Goal: Complete application form

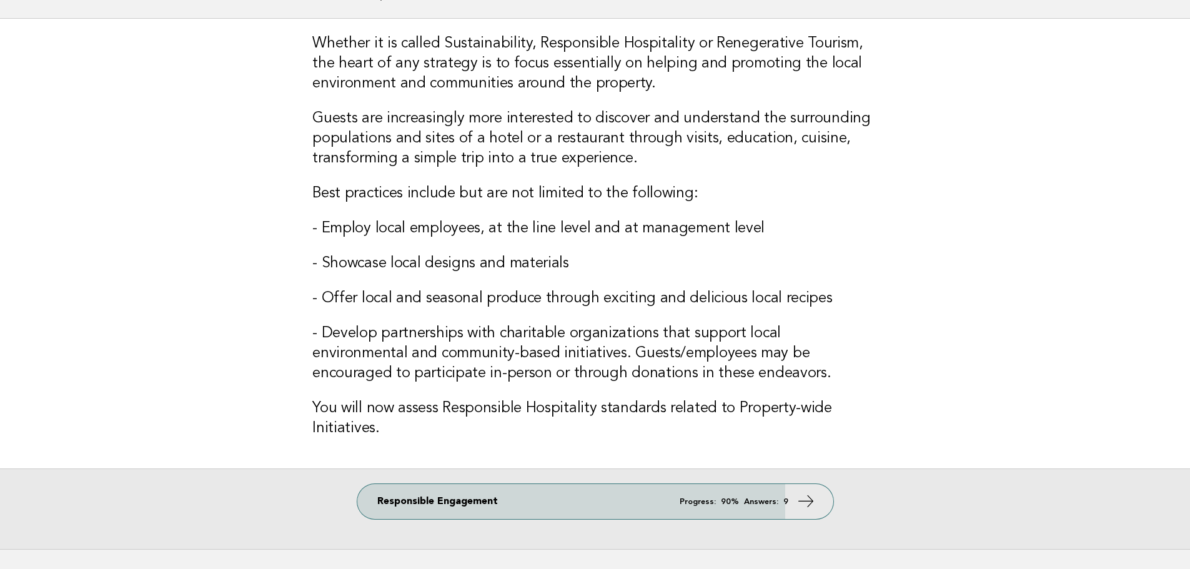
scroll to position [163, 0]
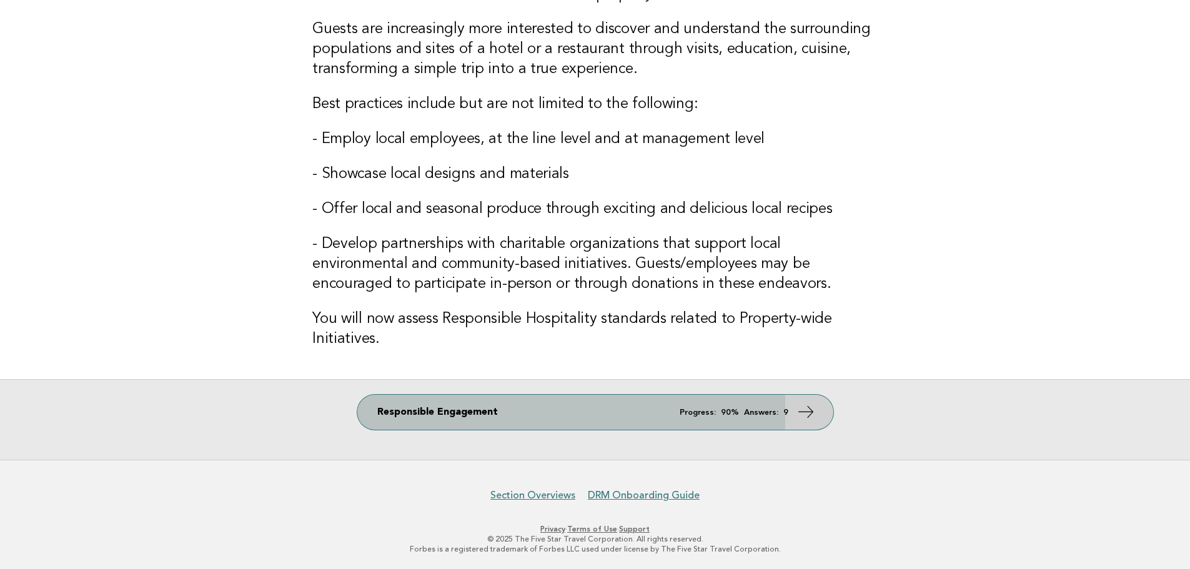
click at [533, 418] on link "Responsible Engagement Progress: 90% Answers: 9" at bounding box center [595, 412] width 476 height 35
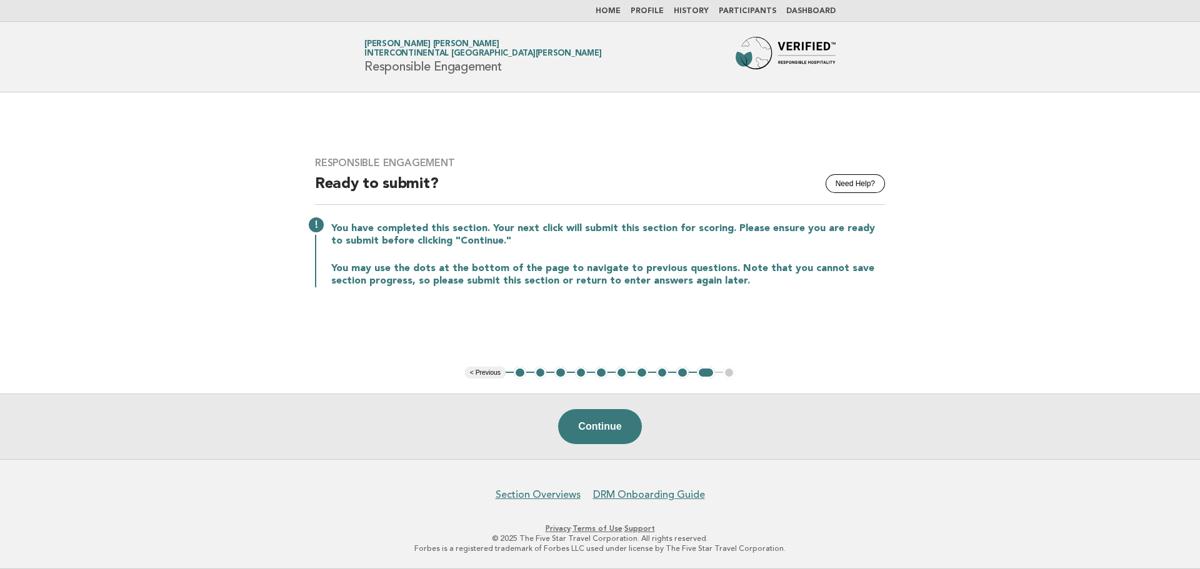
click at [524, 374] on button "1" at bounding box center [520, 373] width 12 height 12
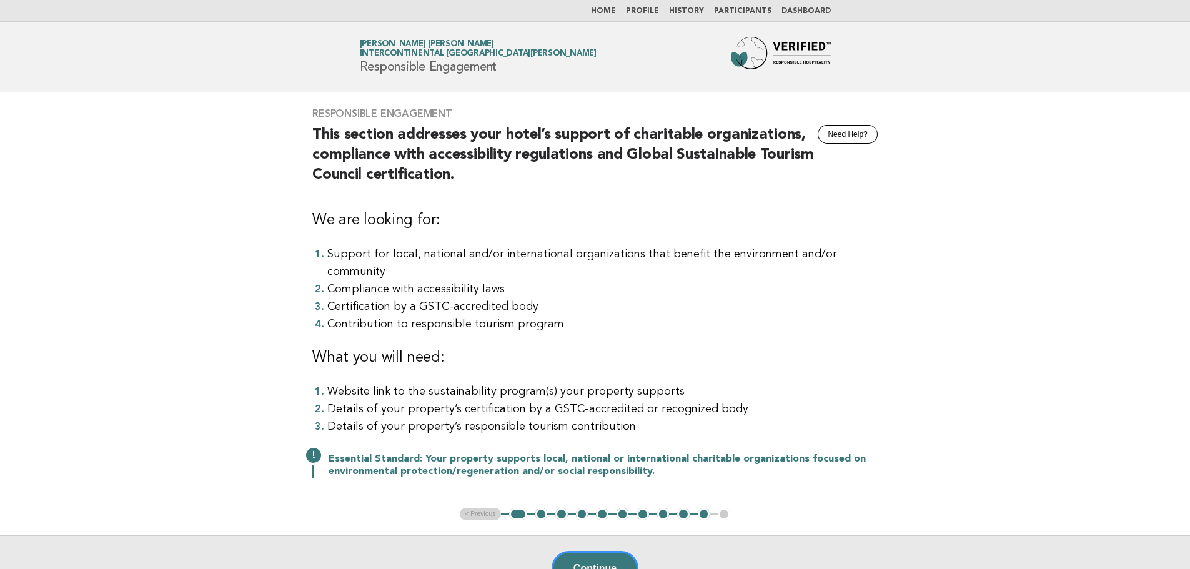
click at [542, 508] on button "2" at bounding box center [541, 514] width 12 height 12
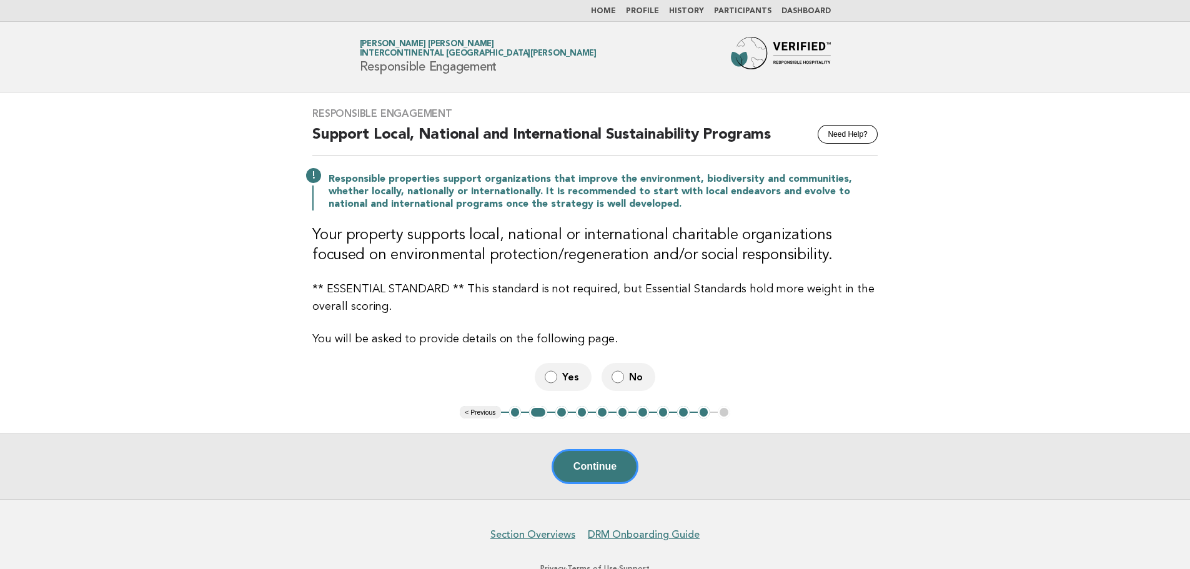
click at [517, 415] on button "1" at bounding box center [515, 412] width 12 height 12
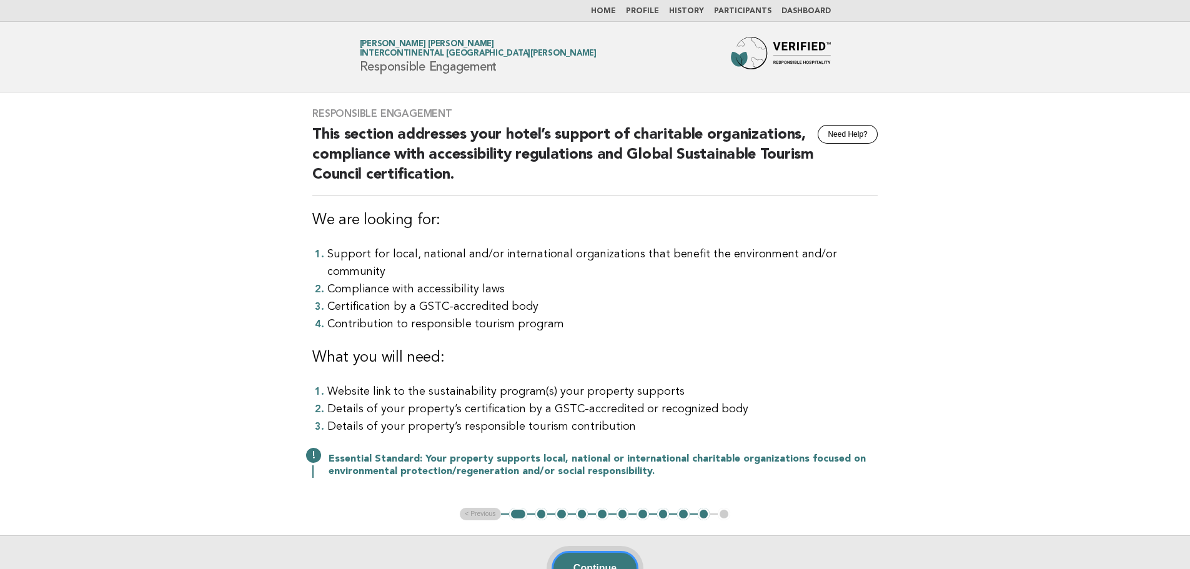
click at [573, 551] on button "Continue" at bounding box center [595, 568] width 87 height 35
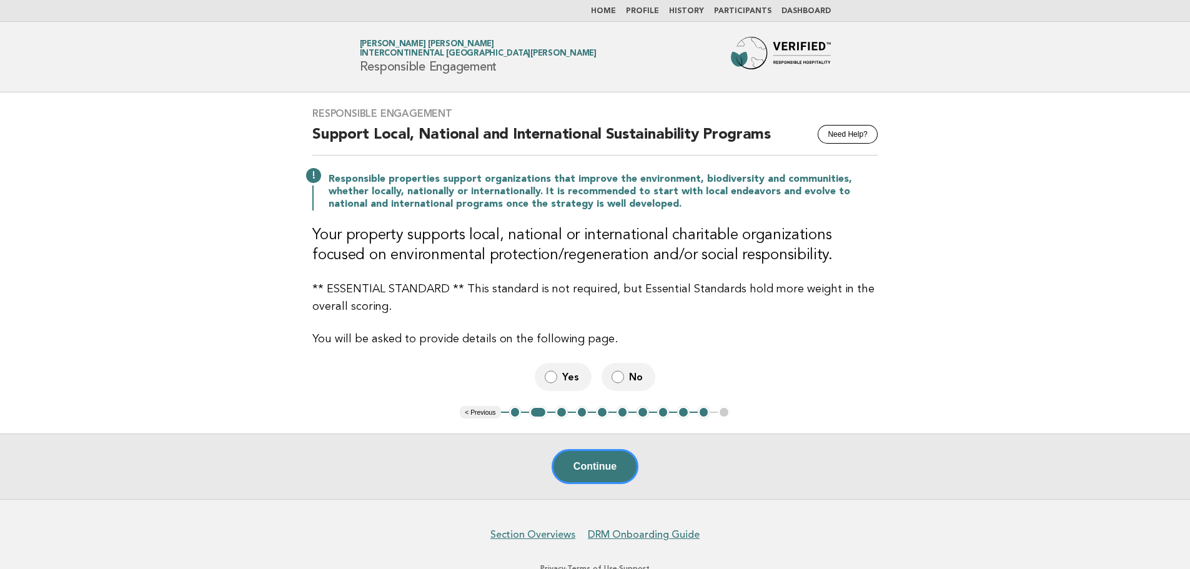
click at [569, 367] on label "Yes" at bounding box center [563, 377] width 57 height 28
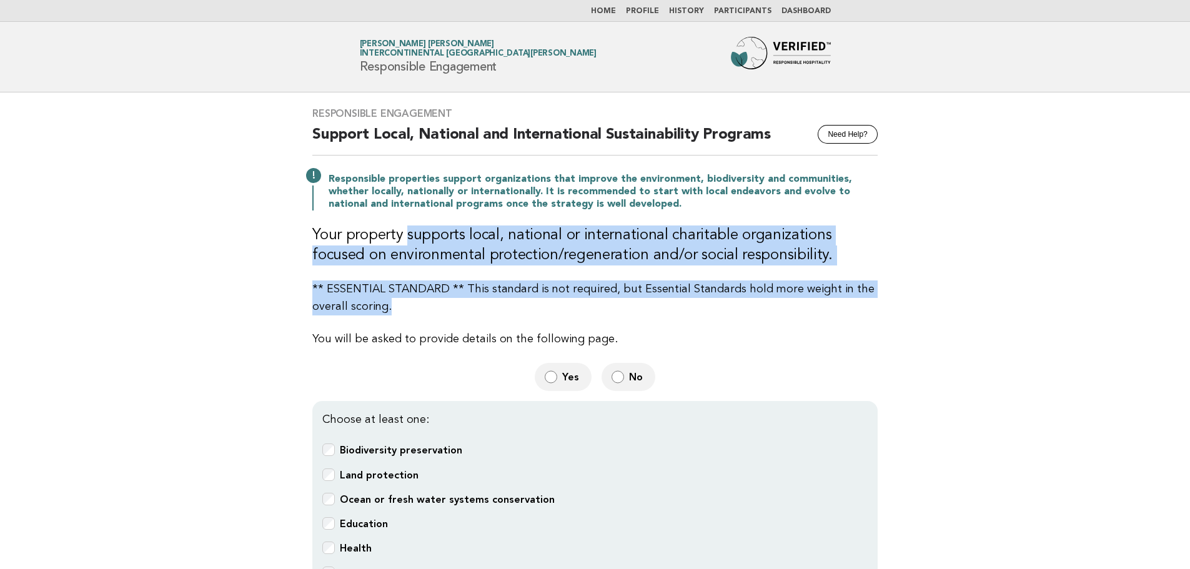
drag, startPoint x: 401, startPoint y: 224, endPoint x: 401, endPoint y: 301, distance: 76.2
click at [401, 301] on div "Responsible Engagement Need Help? Support Local, National and International Sus…" at bounding box center [594, 391] width 595 height 598
click at [401, 301] on p "** ESSENTIAL STANDARD ** This standard is not required, but Essential Standards…" at bounding box center [594, 298] width 565 height 35
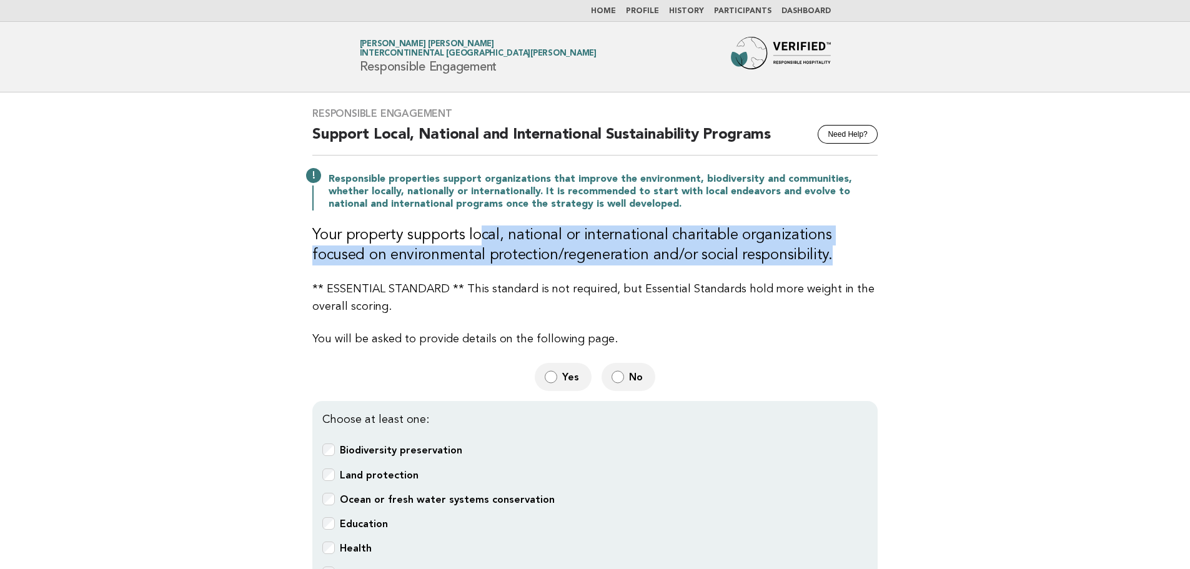
drag, startPoint x: 474, startPoint y: 234, endPoint x: 763, endPoint y: 250, distance: 289.7
click at [763, 250] on h3 "Your property supports local, national or international charitable organization…" at bounding box center [594, 246] width 565 height 40
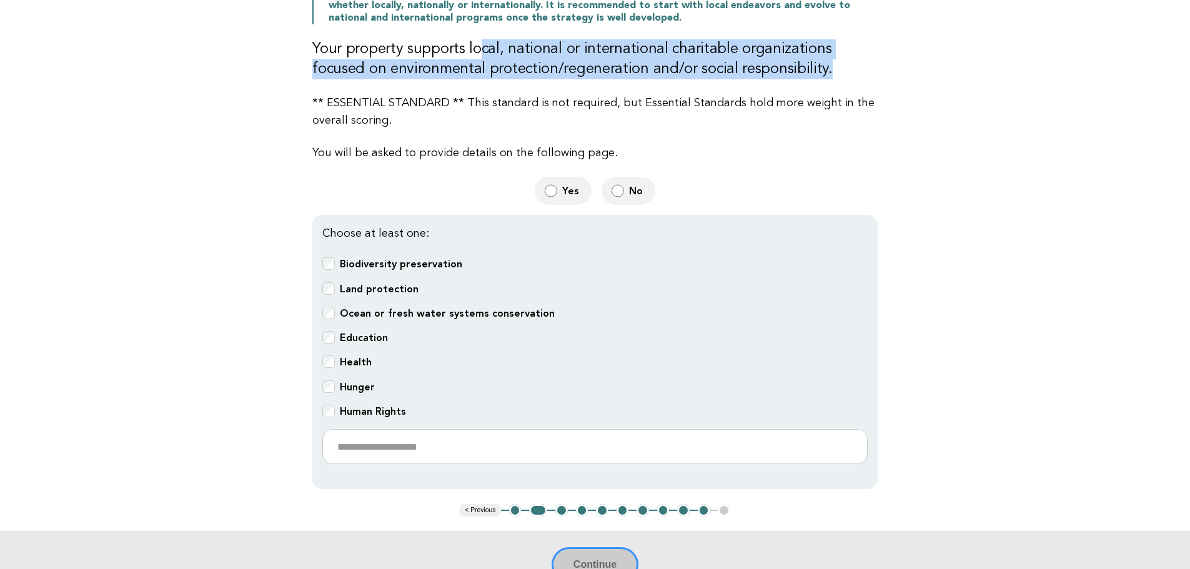
scroll to position [187, 0]
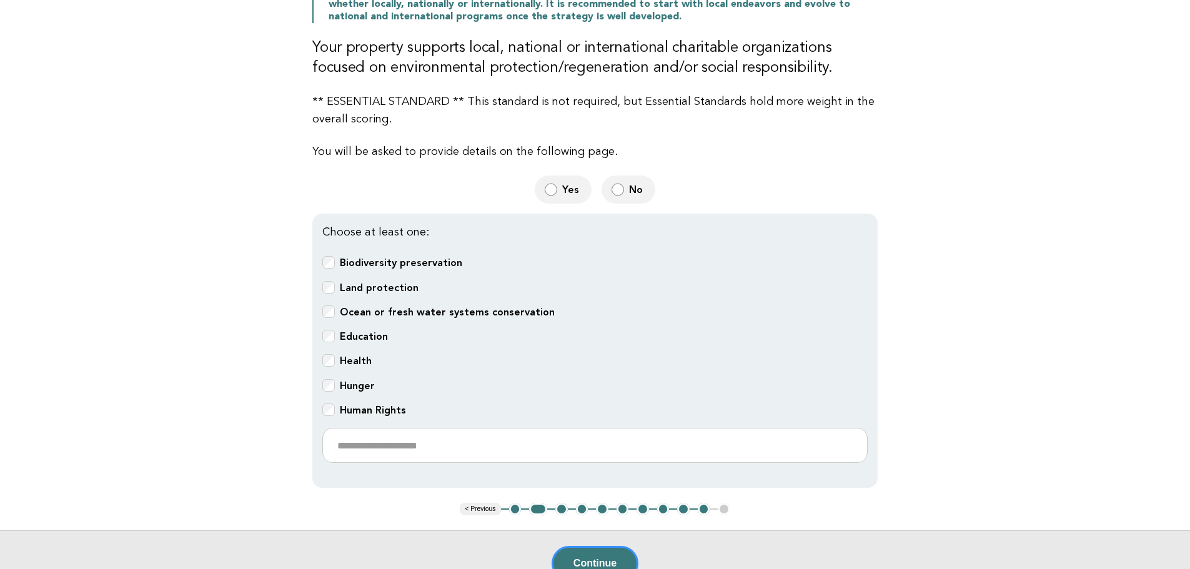
click at [355, 361] on b "Health" at bounding box center [356, 361] width 32 height 12
click at [356, 389] on label "Hunger" at bounding box center [357, 386] width 35 height 14
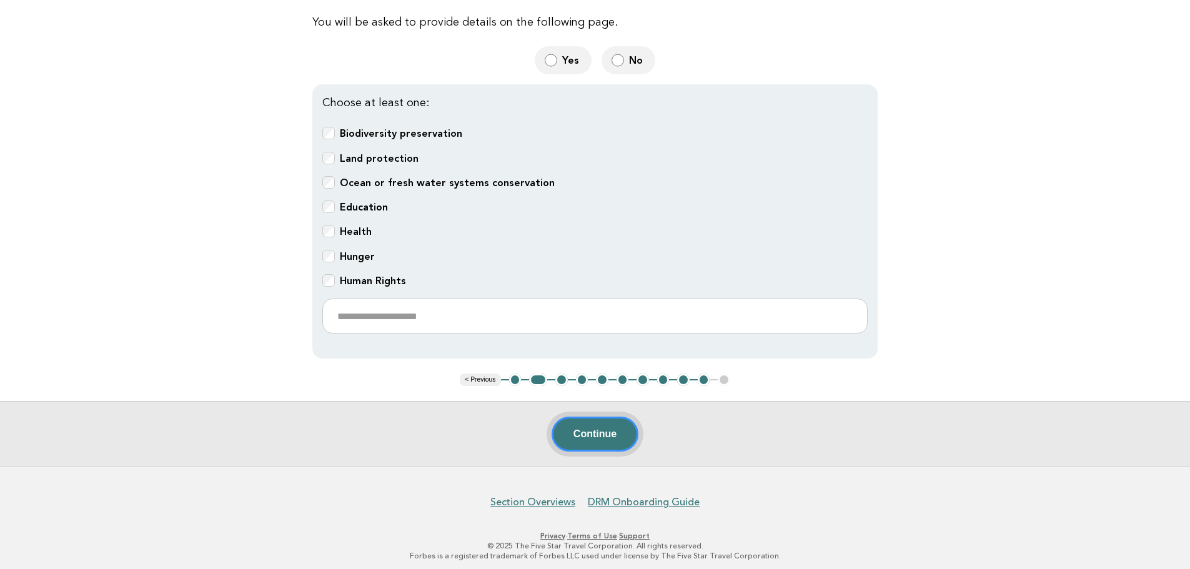
scroll to position [319, 0]
click at [611, 430] on button "Continue" at bounding box center [595, 431] width 87 height 35
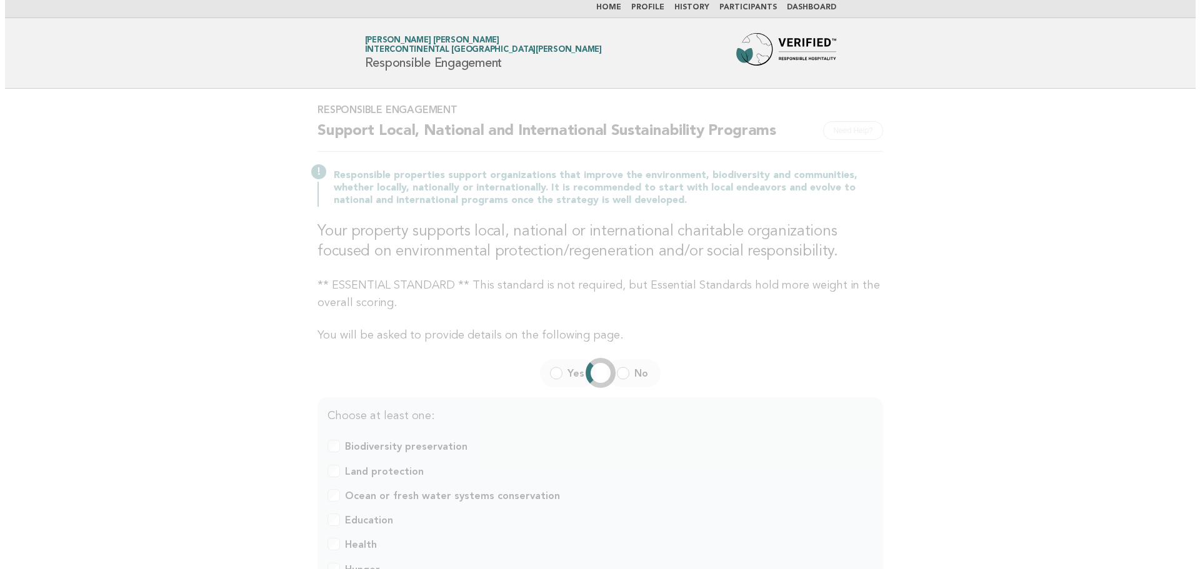
scroll to position [0, 0]
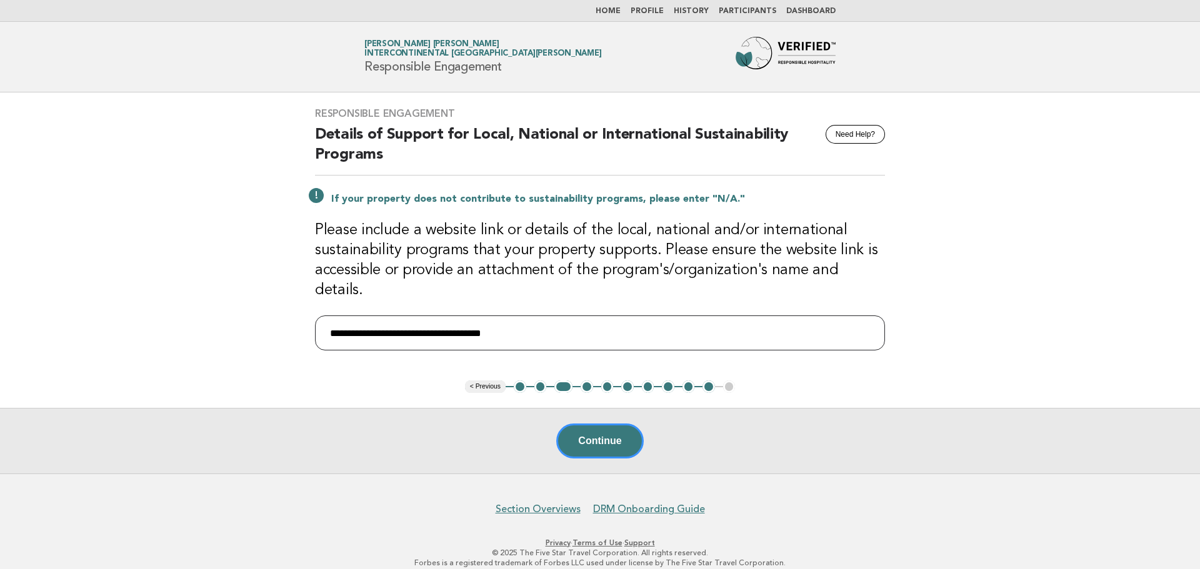
click at [580, 321] on input "**********" at bounding box center [600, 332] width 570 height 35
click at [329, 315] on input "**********" at bounding box center [600, 332] width 570 height 35
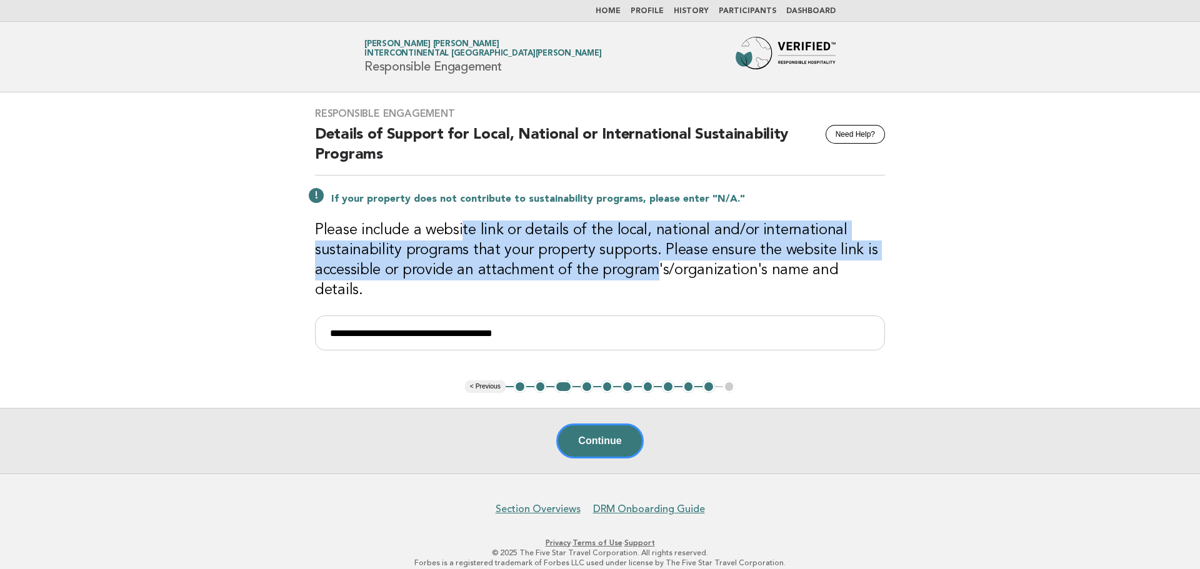
drag, startPoint x: 460, startPoint y: 227, endPoint x: 651, endPoint y: 278, distance: 197.3
click at [651, 278] on h3 "Please include a website link or details of the local, national and/or internat…" at bounding box center [600, 261] width 570 height 80
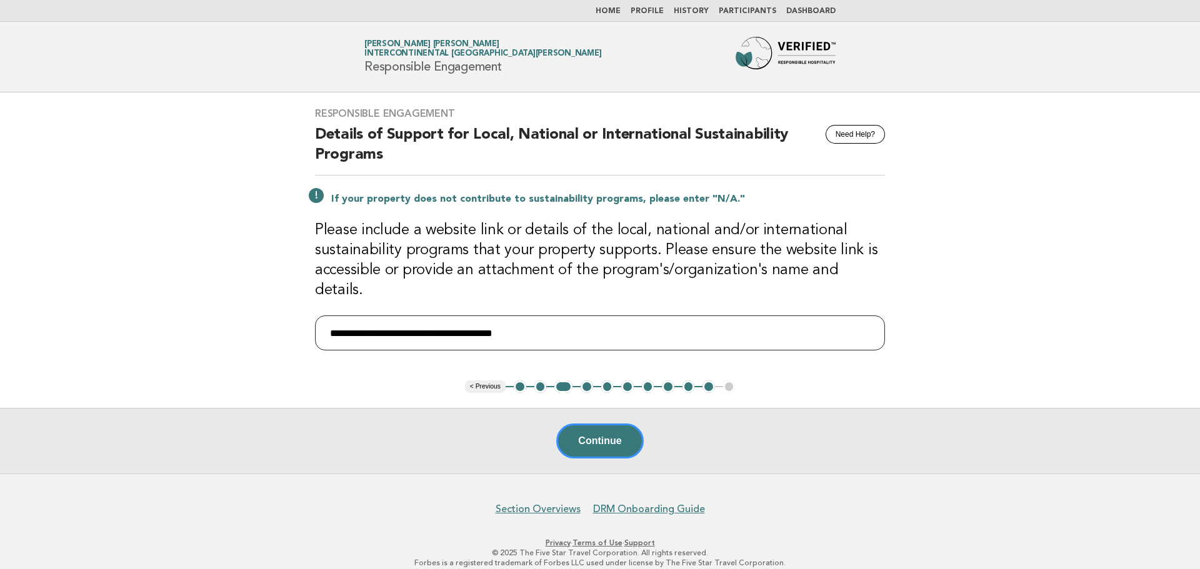
click at [579, 315] on input "**********" at bounding box center [600, 332] width 570 height 35
type input "**********"
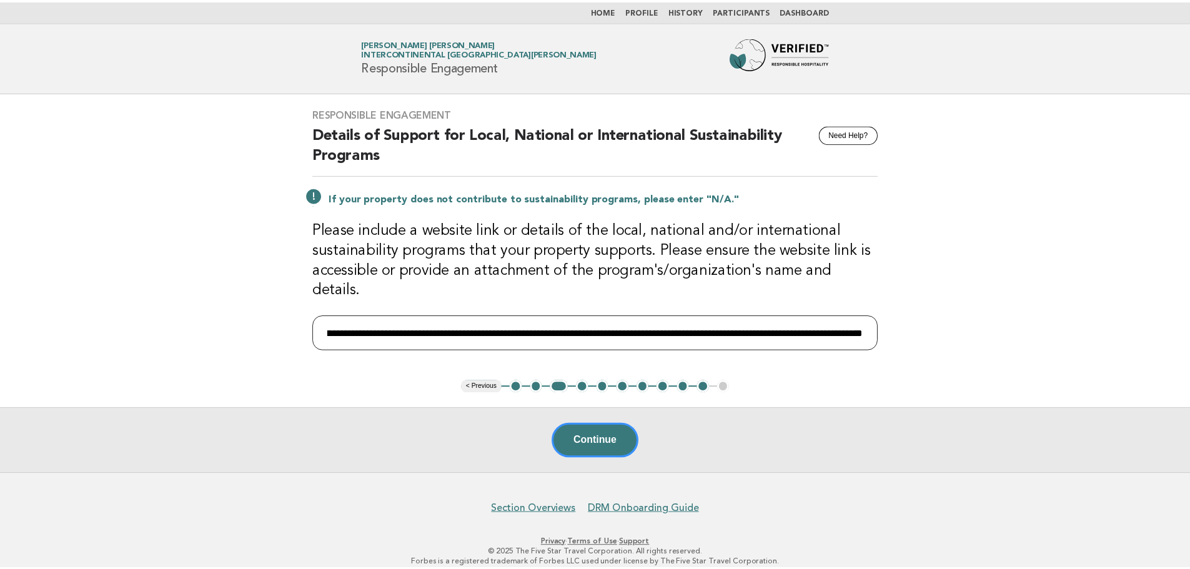
scroll to position [0, 0]
click at [539, 380] on button "2" at bounding box center [540, 386] width 12 height 12
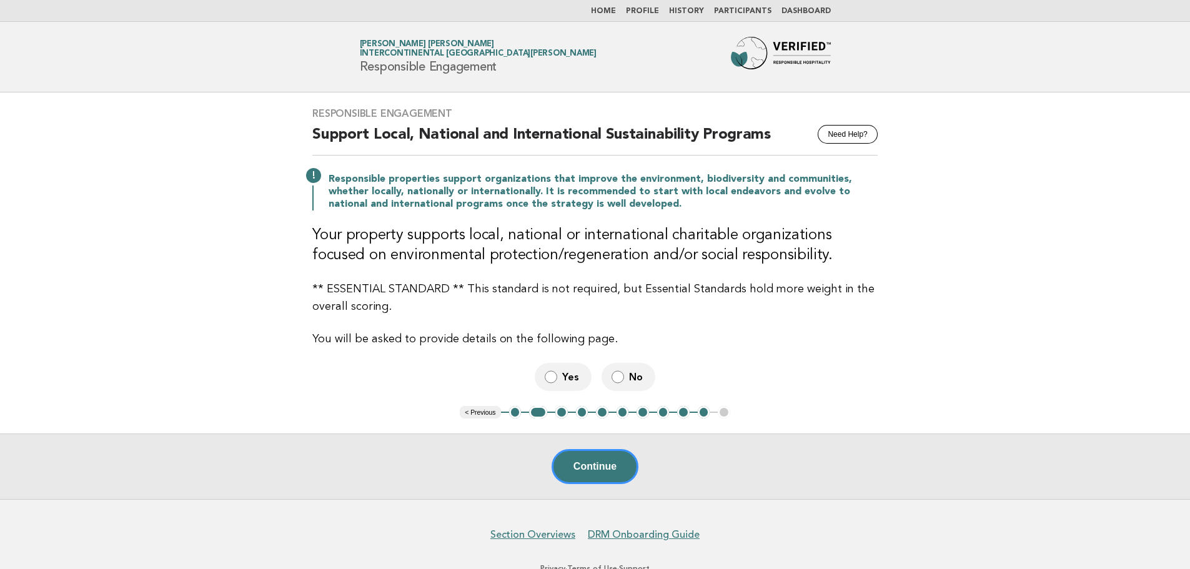
click at [562, 381] on span "Yes" at bounding box center [571, 376] width 19 height 13
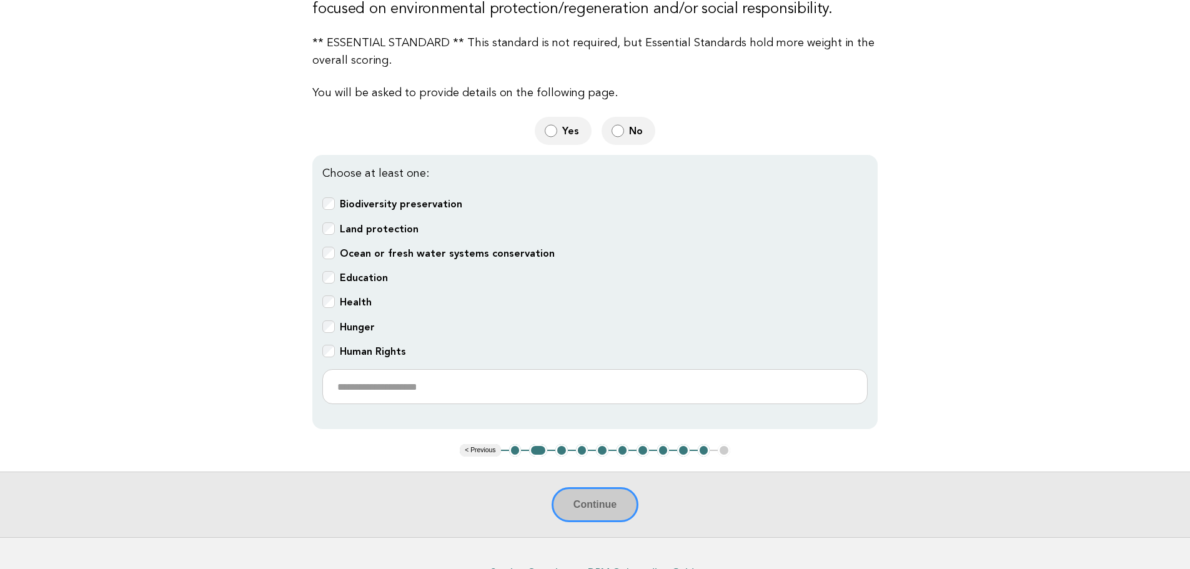
scroll to position [250, 0]
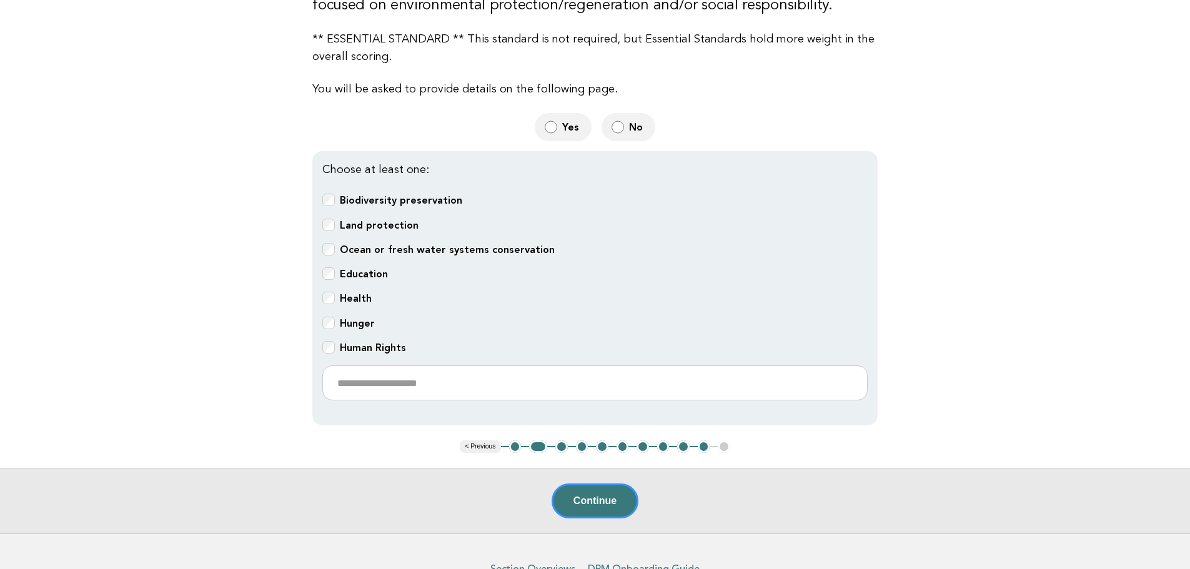
click at [330, 311] on div "Choose at least one: Biodiversity preservation Land protection Ocean or fresh w…" at bounding box center [594, 288] width 565 height 274
click at [610, 495] on button "Continue" at bounding box center [595, 501] width 87 height 35
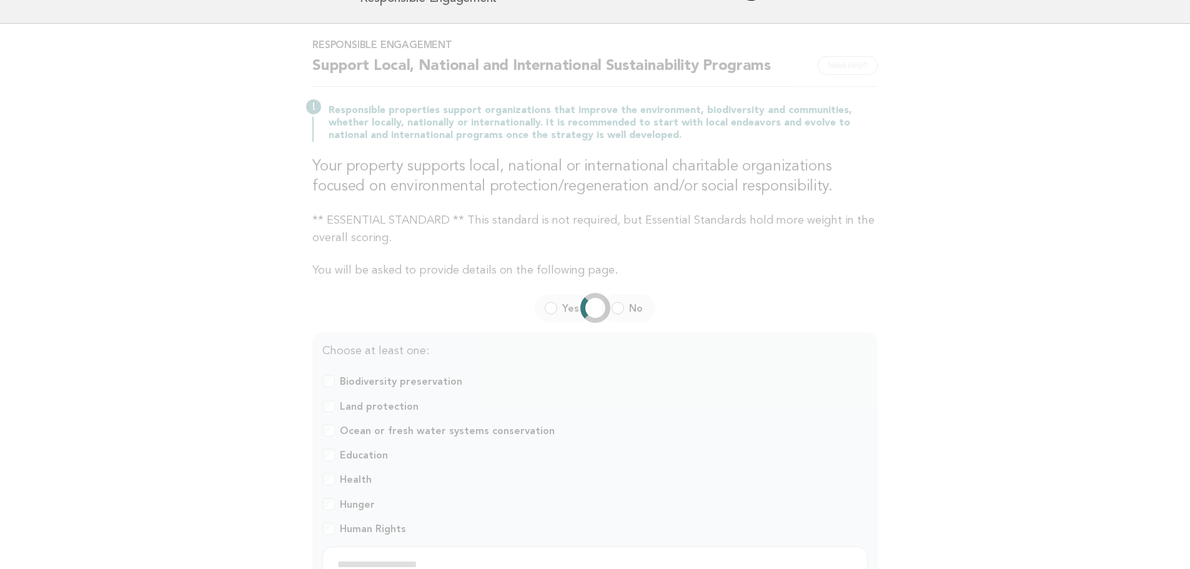
scroll to position [0, 0]
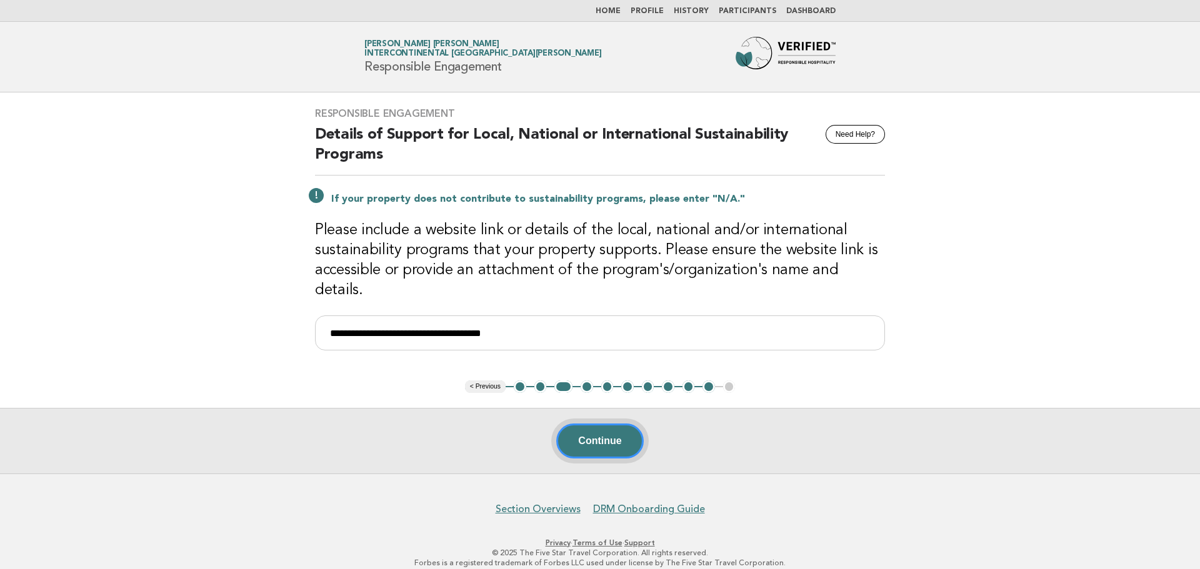
click at [606, 439] on button "Continue" at bounding box center [599, 441] width 87 height 35
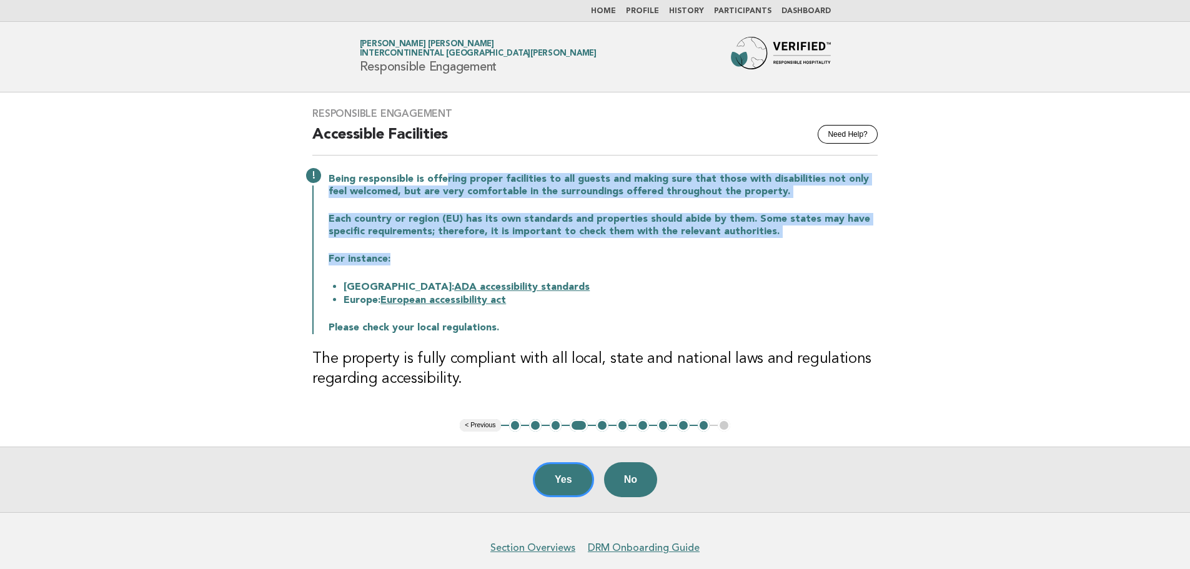
drag, startPoint x: 441, startPoint y: 171, endPoint x: 462, endPoint y: 253, distance: 85.2
click at [462, 253] on div "Being responsible is offering proper facilities to all guests and making sure t…" at bounding box center [594, 253] width 565 height 164
click at [462, 253] on p "For instance:" at bounding box center [603, 259] width 549 height 12
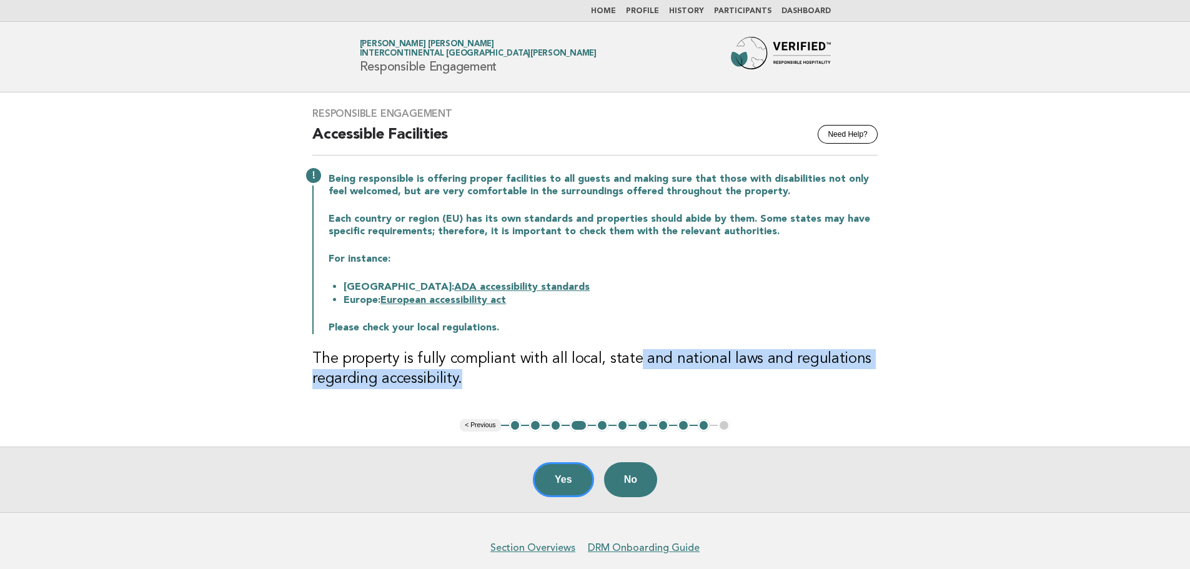
drag, startPoint x: 625, startPoint y: 380, endPoint x: 630, endPoint y: 365, distance: 15.6
click at [630, 365] on h3 "The property is fully compliant with all local, state and national laws and reg…" at bounding box center [594, 369] width 565 height 40
click at [575, 383] on h3 "The property is fully compliant with all local, state and national laws and reg…" at bounding box center [594, 369] width 565 height 40
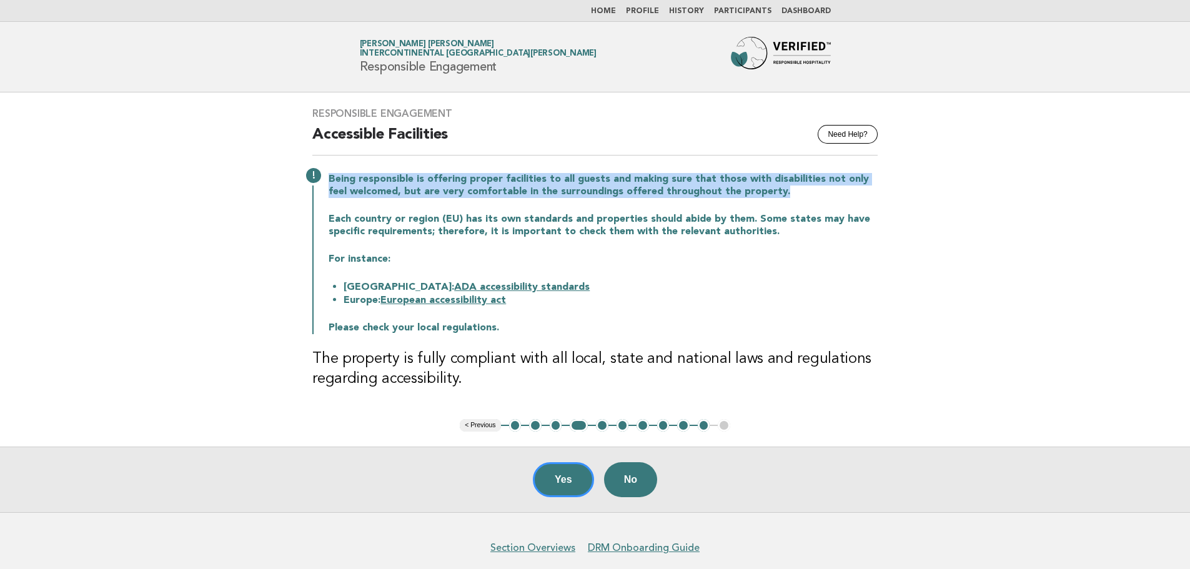
drag, startPoint x: 776, startPoint y: 197, endPoint x: 326, endPoint y: 185, distance: 450.0
click at [329, 185] on p "Being responsible is offering proper facilities to all guests and making sure t…" at bounding box center [603, 185] width 549 height 25
copy p "Being responsible is offering proper facilities to all guests and making sure t…"
click at [551, 479] on button "Yes" at bounding box center [563, 479] width 61 height 35
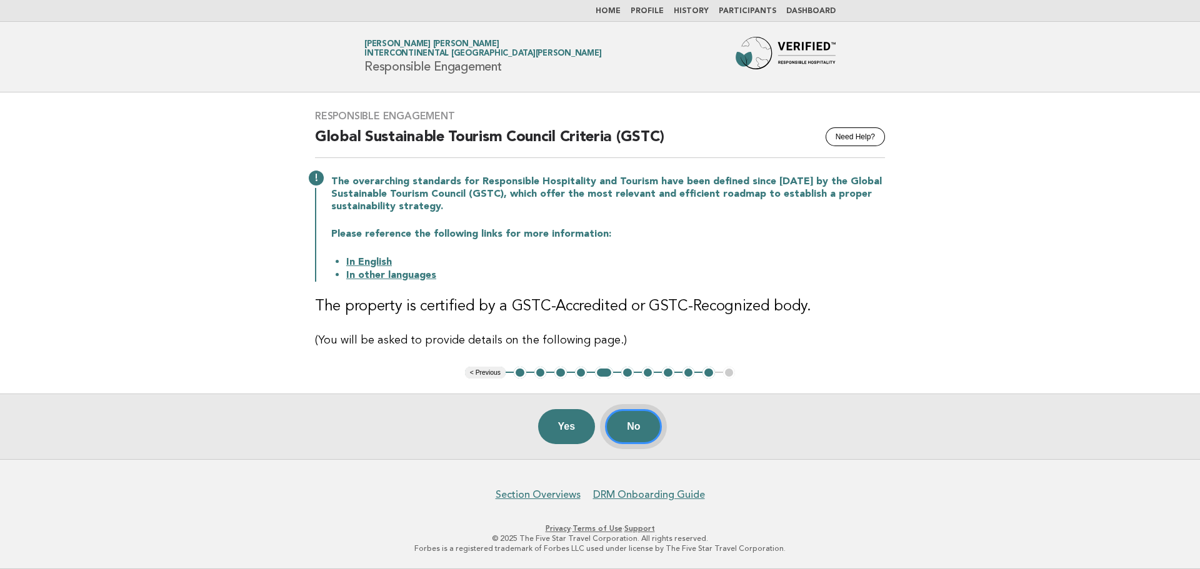
click at [641, 419] on button "No" at bounding box center [633, 426] width 57 height 35
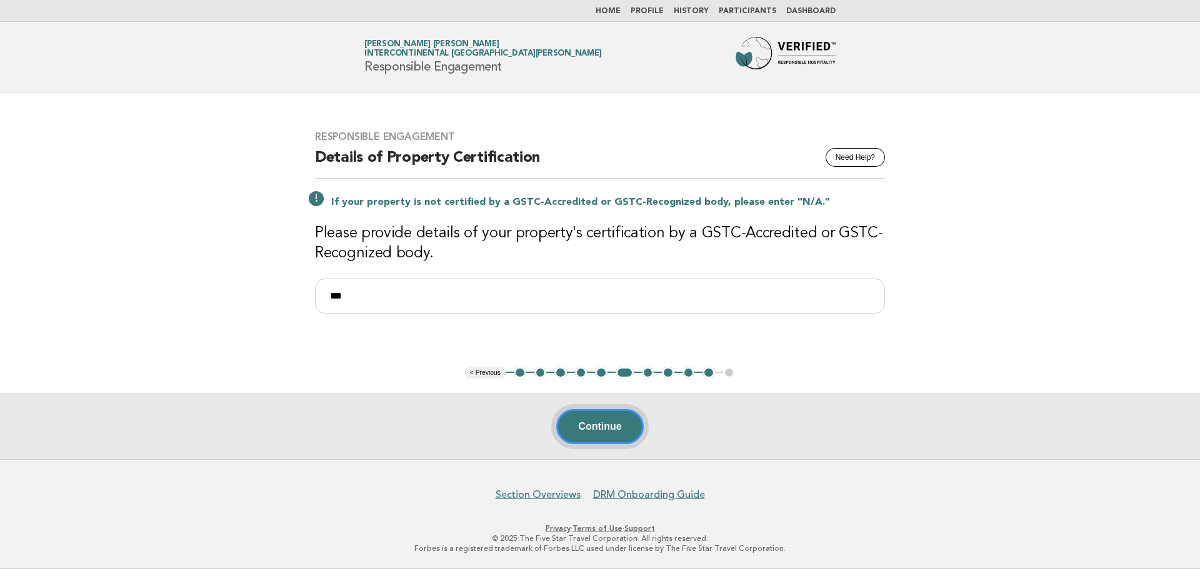
click at [628, 418] on button "Continue" at bounding box center [599, 426] width 87 height 35
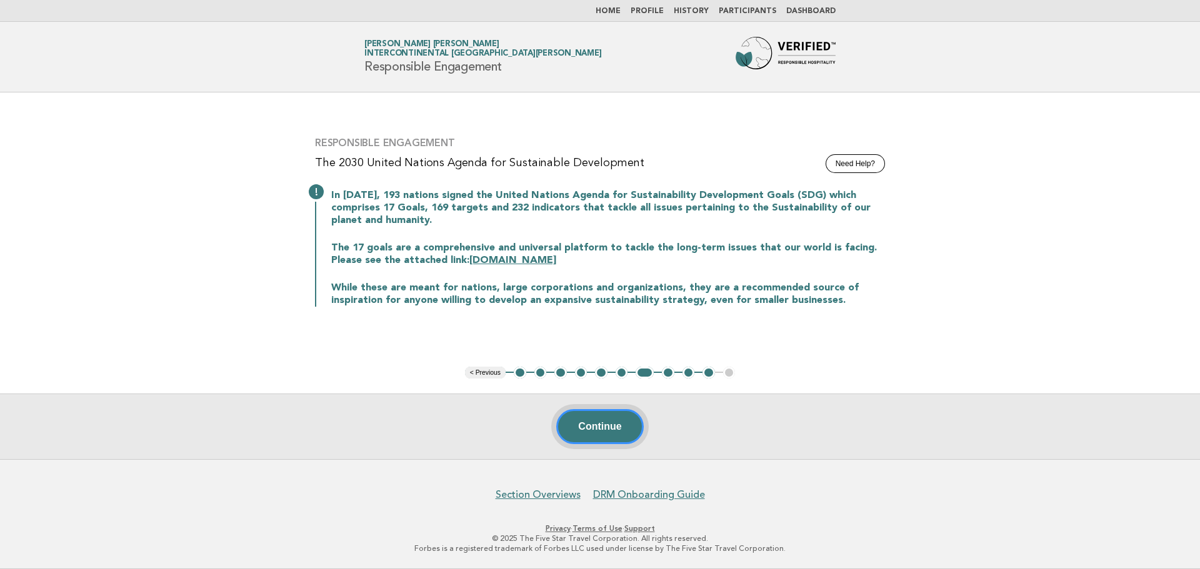
click at [628, 418] on button "Continue" at bounding box center [599, 426] width 87 height 35
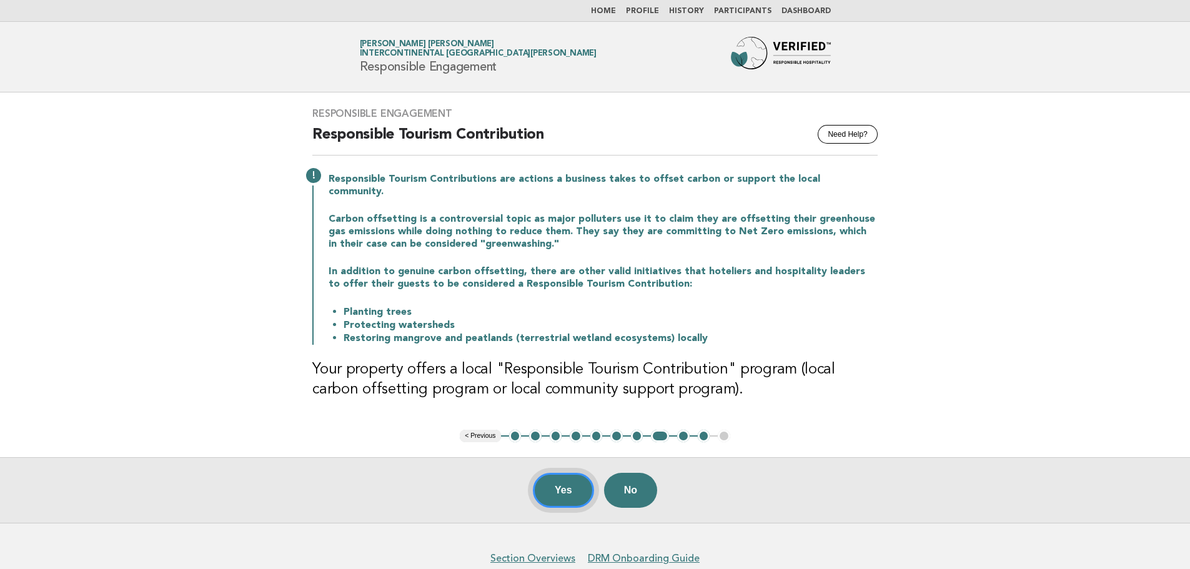
click at [562, 484] on button "Yes" at bounding box center [563, 490] width 61 height 35
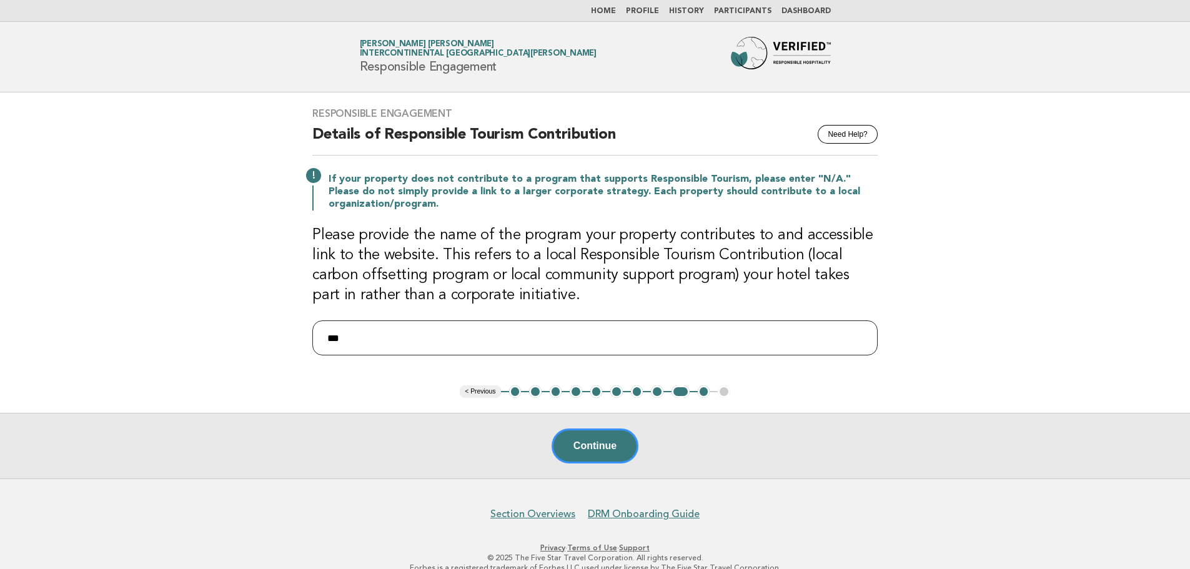
click at [440, 337] on input "***" at bounding box center [594, 337] width 565 height 35
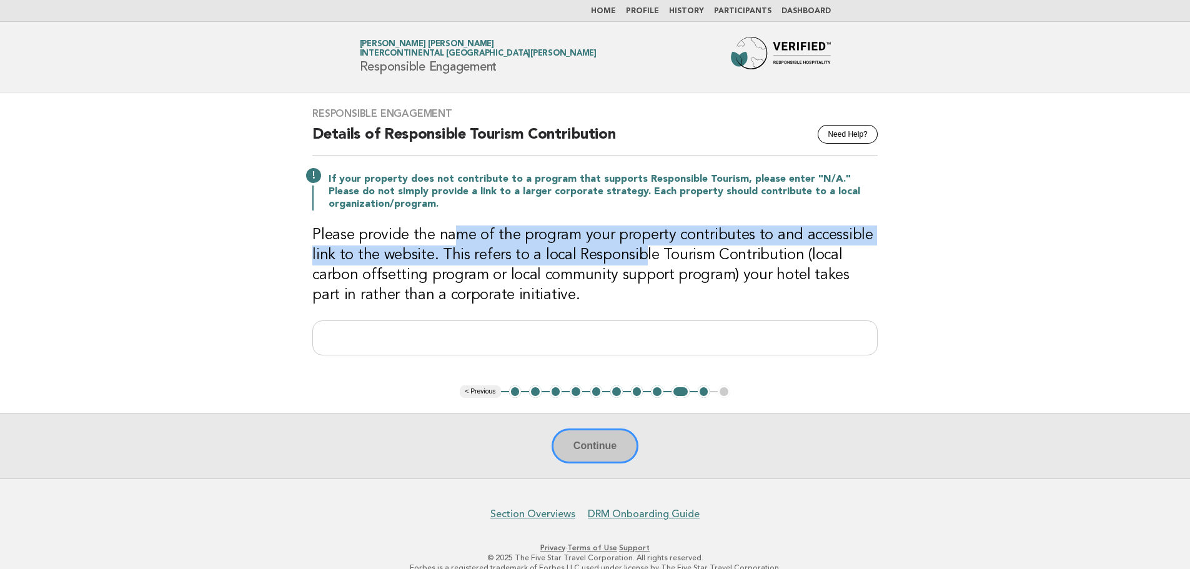
drag, startPoint x: 449, startPoint y: 238, endPoint x: 633, endPoint y: 248, distance: 185.2
click at [633, 248] on h3 "Please provide the name of the program your property contributes to and accessi…" at bounding box center [594, 266] width 565 height 80
click at [536, 389] on button "2" at bounding box center [535, 391] width 12 height 12
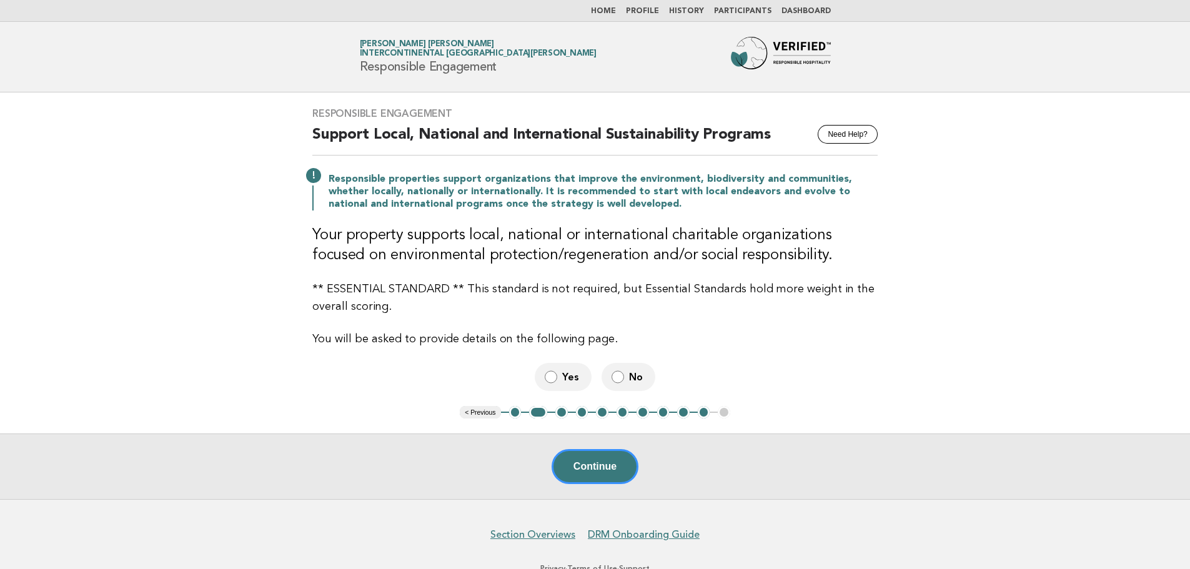
click at [513, 413] on button "1" at bounding box center [515, 412] width 12 height 12
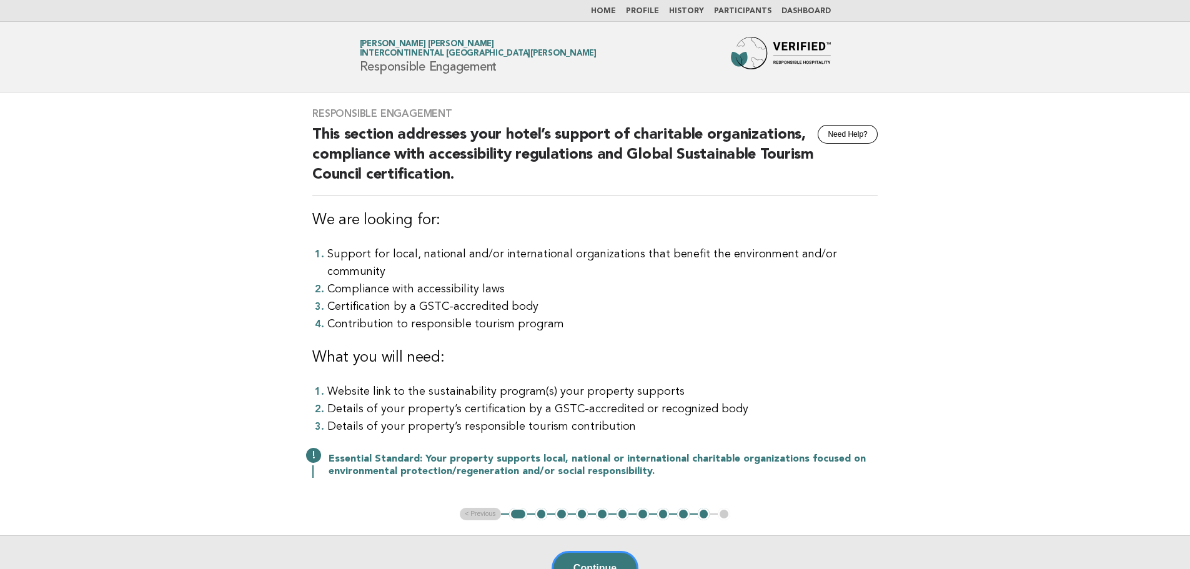
click at [537, 508] on button "2" at bounding box center [541, 514] width 12 height 12
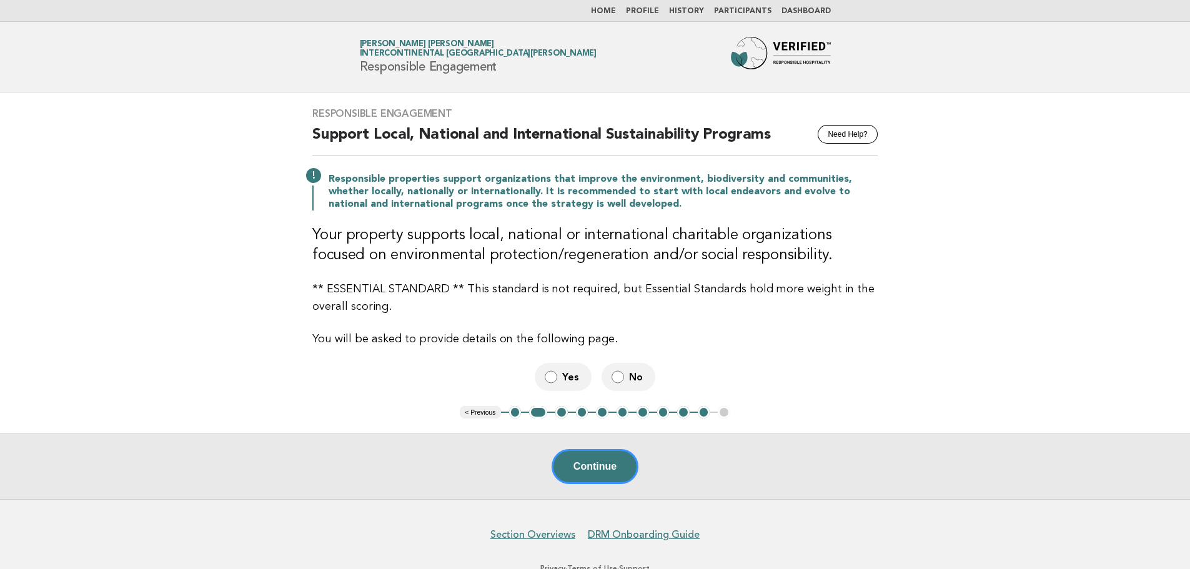
click at [515, 414] on button "1" at bounding box center [515, 412] width 12 height 12
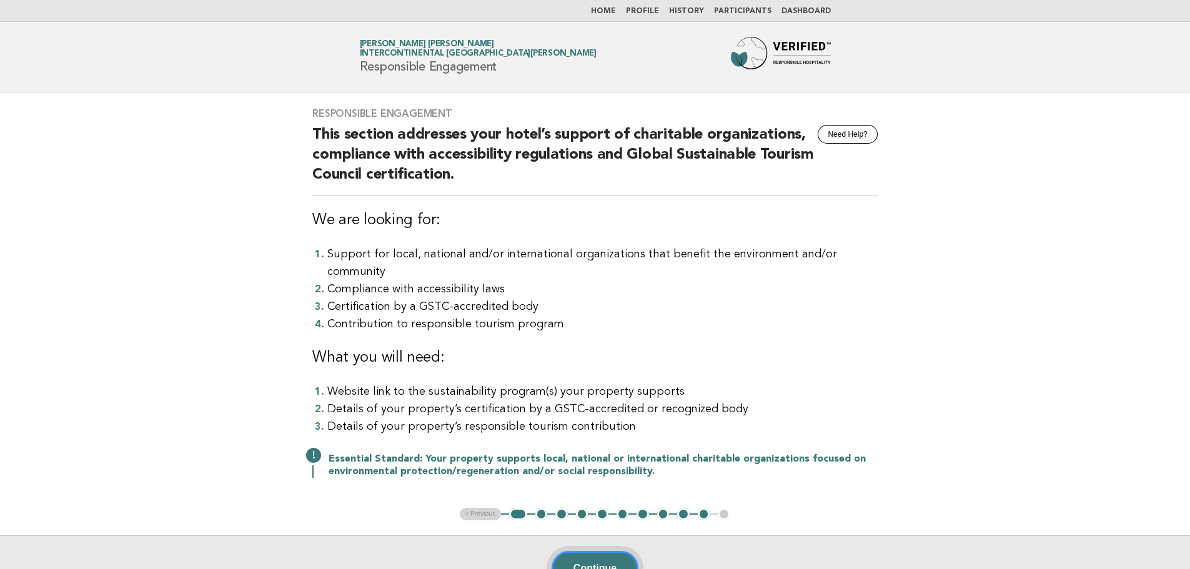
click at [577, 551] on button "Continue" at bounding box center [595, 568] width 87 height 35
